Goal: Use online tool/utility: Utilize a website feature to perform a specific function

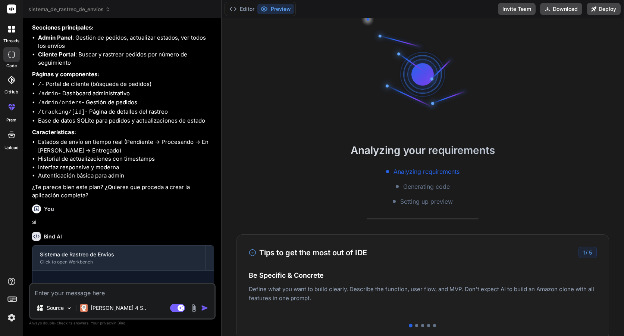
scroll to position [236, 0]
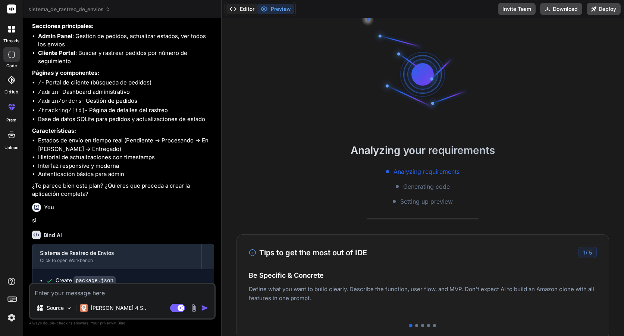
click at [246, 9] on button "Editor" at bounding box center [242, 9] width 31 height 10
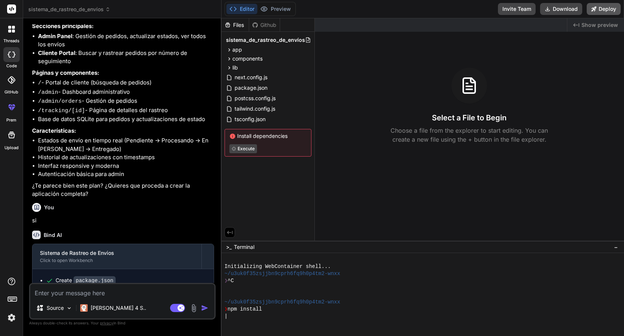
click at [608, 12] on button "Deploy" at bounding box center [604, 9] width 34 height 12
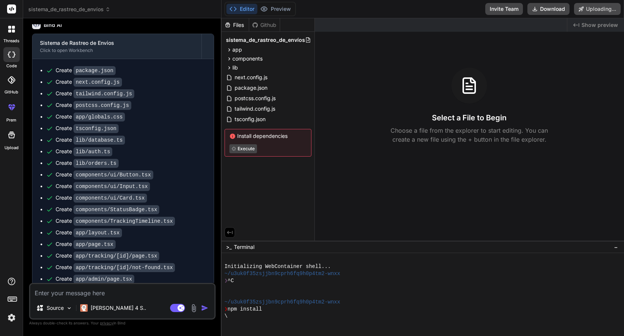
scroll to position [450, 0]
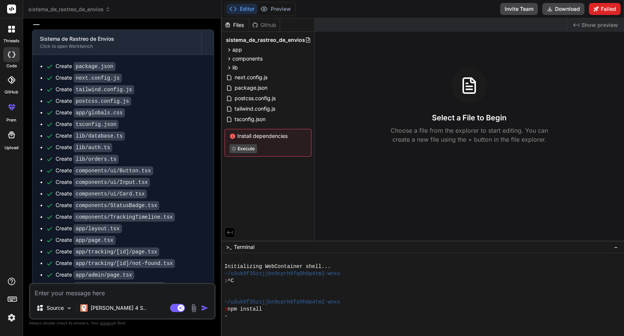
click at [612, 11] on button "Failed" at bounding box center [605, 9] width 32 height 12
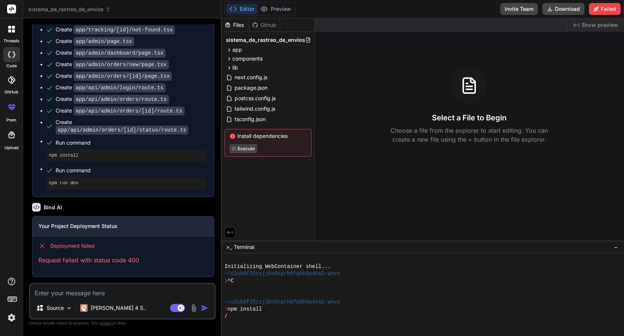
click at [127, 258] on p "Request failed with status code 400" at bounding box center [122, 259] width 169 height 9
click at [269, 11] on button "Preview" at bounding box center [276, 9] width 37 height 10
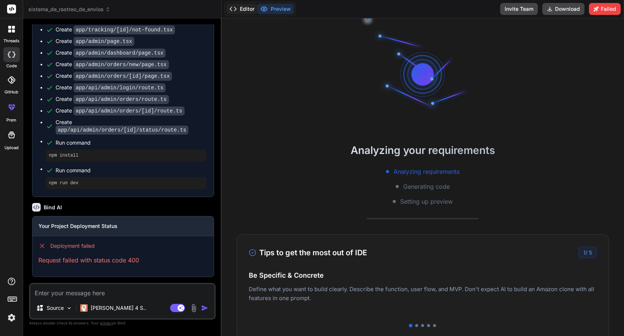
click at [242, 11] on button "Editor" at bounding box center [242, 9] width 31 height 10
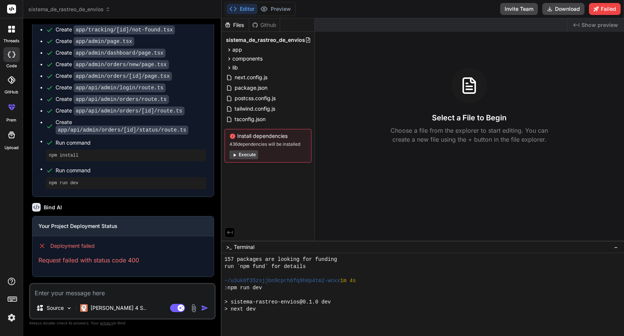
scroll to position [142, 0]
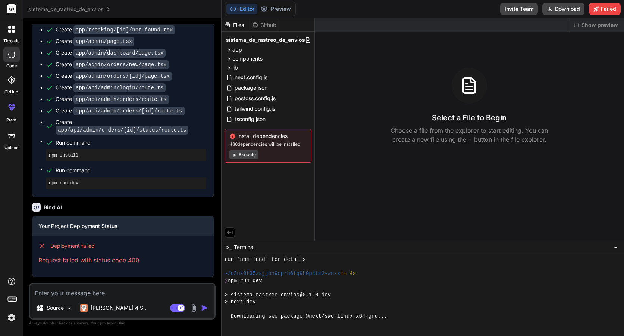
type textarea "x"
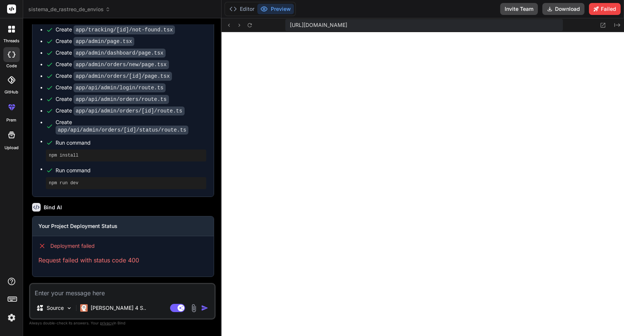
scroll to position [149, 0]
click at [242, 12] on button "Editor" at bounding box center [242, 9] width 31 height 10
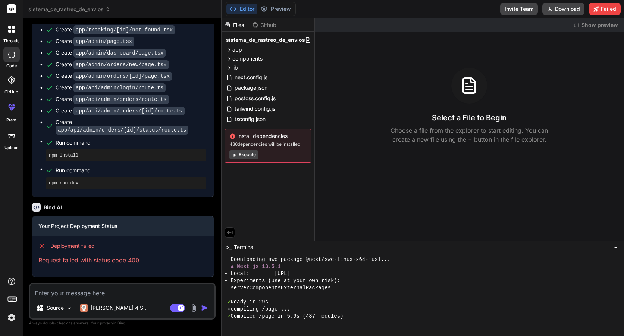
scroll to position [213, 0]
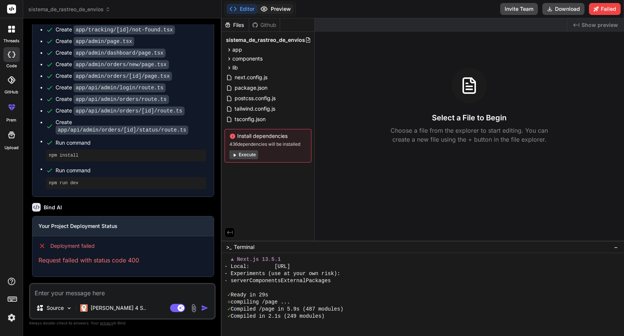
click at [282, 12] on button "Preview" at bounding box center [276, 9] width 37 height 10
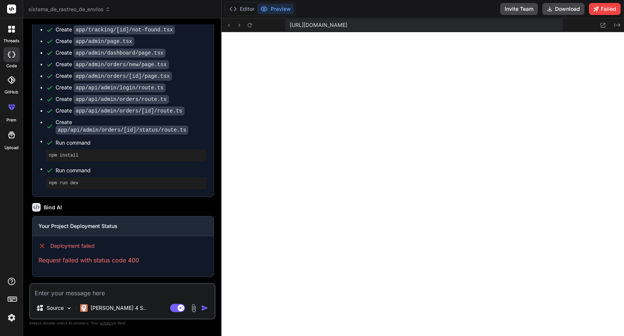
scroll to position [1617, 0]
click at [244, 10] on button "Editor" at bounding box center [242, 9] width 31 height 10
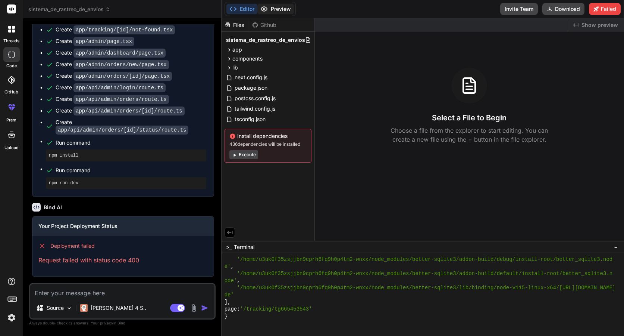
click at [277, 12] on button "Preview" at bounding box center [276, 9] width 37 height 10
